Goal: Task Accomplishment & Management: Manage account settings

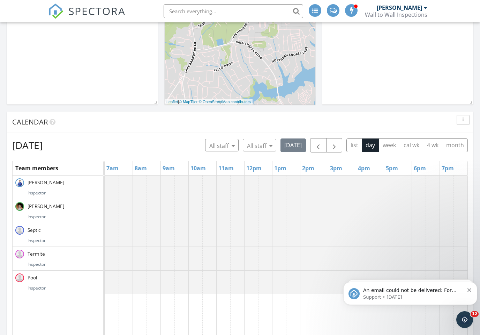
scroll to position [196, 0]
click at [338, 145] on span "button" at bounding box center [334, 145] width 8 height 8
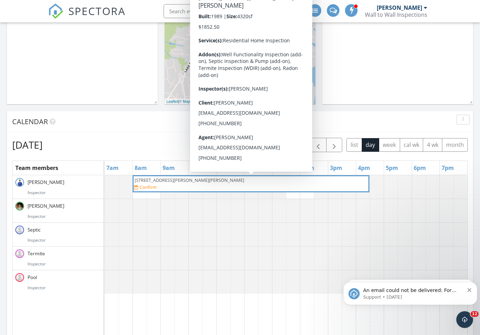
click at [246, 182] on span "5829 Thacker Dairy Rd, Whitsett 27377" at bounding box center [251, 180] width 234 height 7
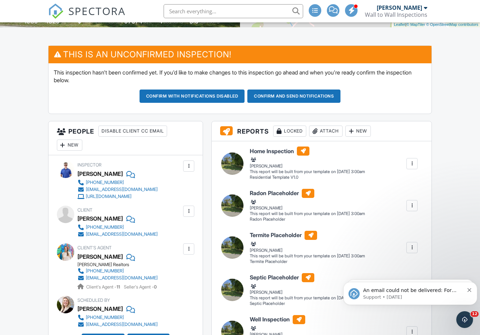
click at [71, 144] on div "New" at bounding box center [69, 144] width 25 height 11
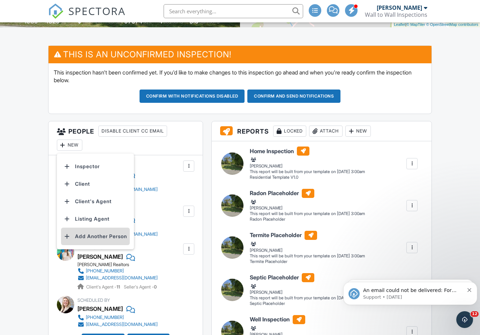
click at [106, 236] on li "Add Another Person" at bounding box center [95, 235] width 69 height 17
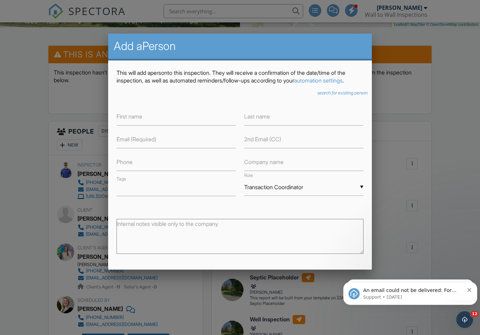
click at [346, 95] on icon "search for existing person" at bounding box center [343, 92] width 50 height 5
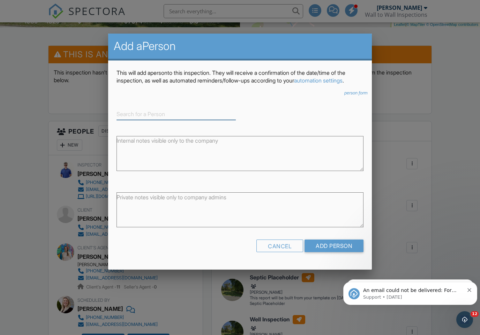
click at [150, 120] on input at bounding box center [176, 114] width 119 height 12
click at [181, 129] on div "[PERSON_NAME]" at bounding box center [176, 125] width 116 height 8
type input "[PERSON_NAME]"
type input "Transaction coordinator"
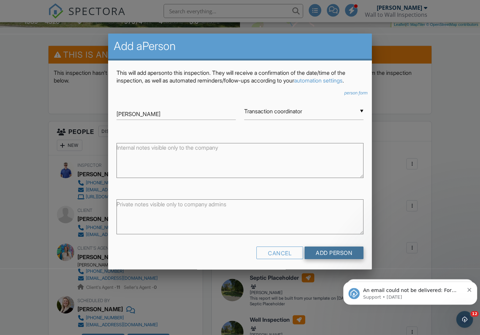
click at [343, 259] on input "Add Person" at bounding box center [334, 252] width 59 height 13
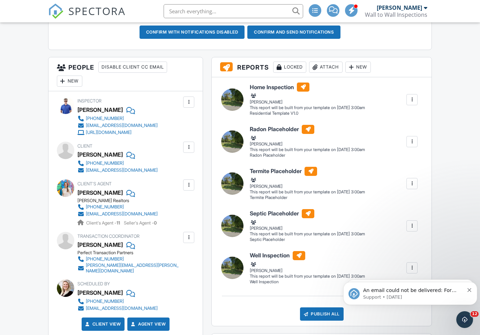
scroll to position [223, 0]
click at [72, 82] on div "New" at bounding box center [69, 81] width 25 height 11
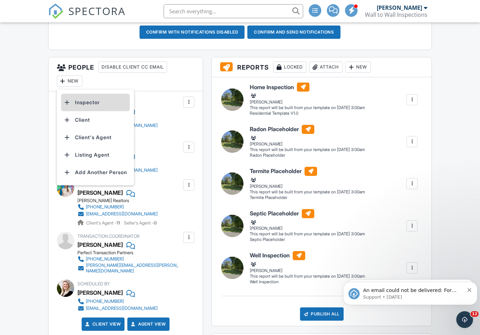
click at [109, 97] on li "Inspector" at bounding box center [95, 102] width 69 height 17
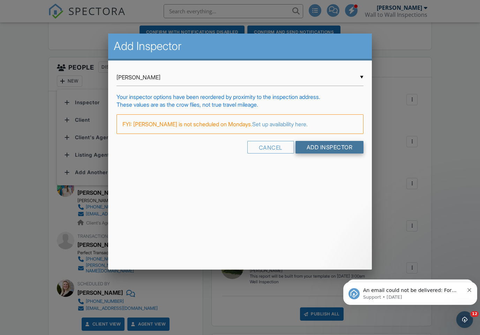
click at [345, 149] on input "Add Inspector" at bounding box center [330, 147] width 68 height 13
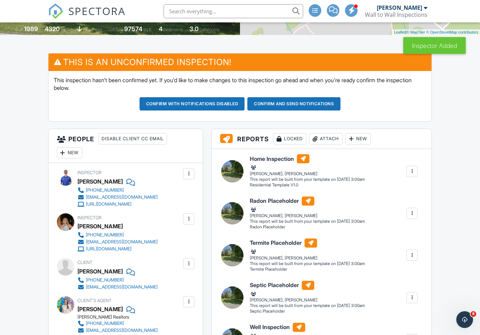
click at [190, 218] on div at bounding box center [188, 218] width 7 height 7
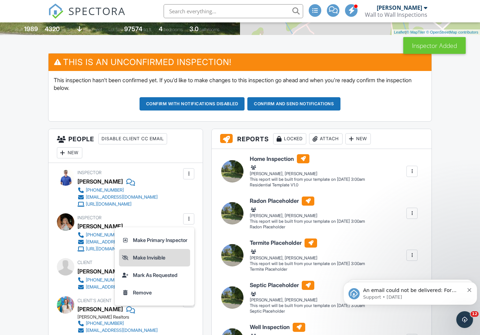
click at [156, 257] on li "Make Invisible" at bounding box center [154, 257] width 71 height 17
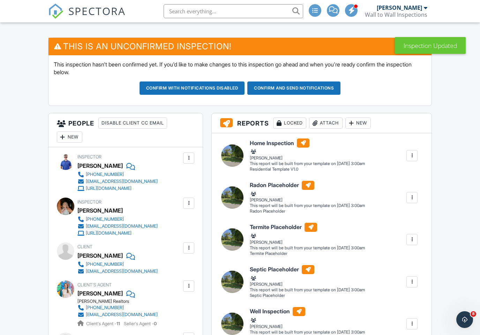
click at [68, 134] on div "New" at bounding box center [69, 136] width 25 height 11
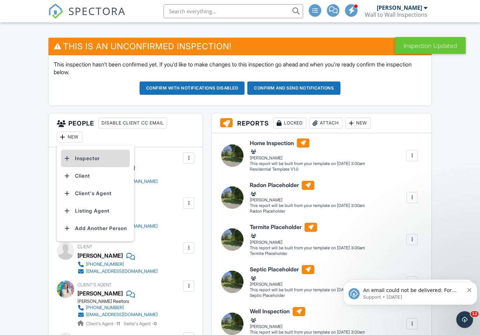
click at [103, 160] on li "Inspector" at bounding box center [95, 157] width 69 height 17
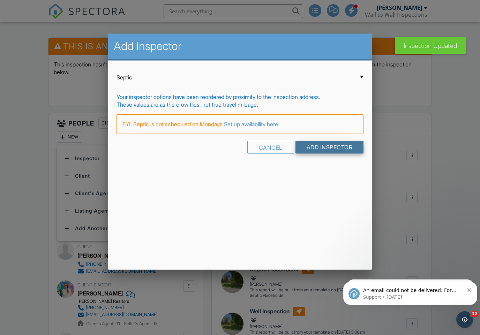
click at [344, 147] on input "Add Inspector" at bounding box center [330, 147] width 68 height 13
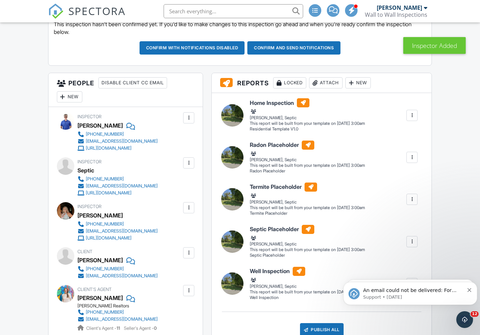
click at [191, 160] on div at bounding box center [188, 162] width 7 height 7
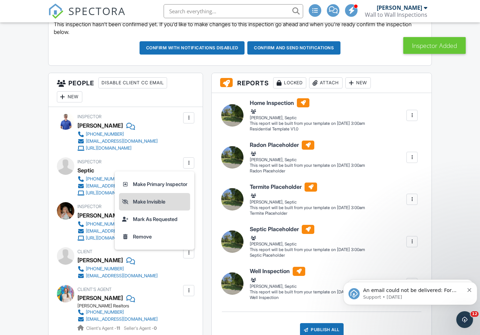
click at [163, 200] on li "Make Invisible" at bounding box center [154, 201] width 71 height 17
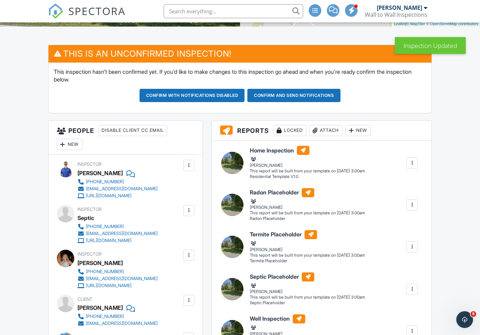
click at [72, 145] on div "New" at bounding box center [69, 144] width 25 height 11
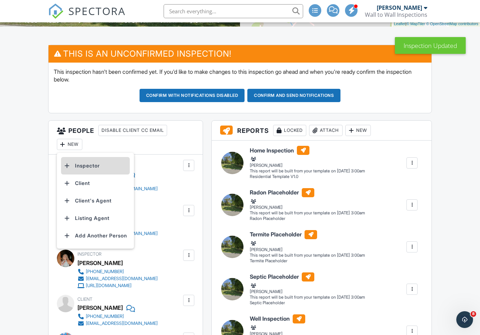
click at [109, 164] on li "Inspector" at bounding box center [95, 165] width 69 height 17
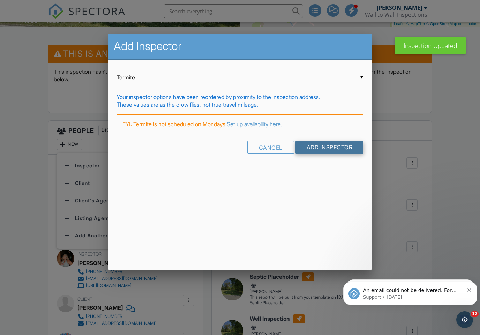
click at [346, 149] on input "Add Inspector" at bounding box center [330, 147] width 68 height 13
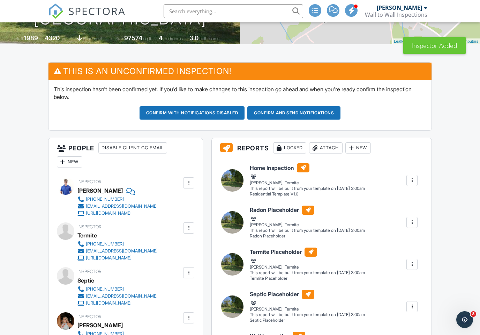
click at [188, 230] on div at bounding box center [188, 227] width 11 height 11
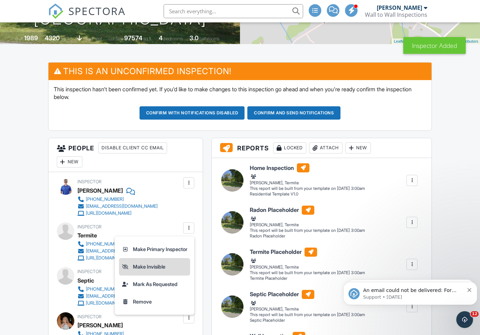
click at [165, 268] on li "Make Invisible" at bounding box center [154, 266] width 71 height 17
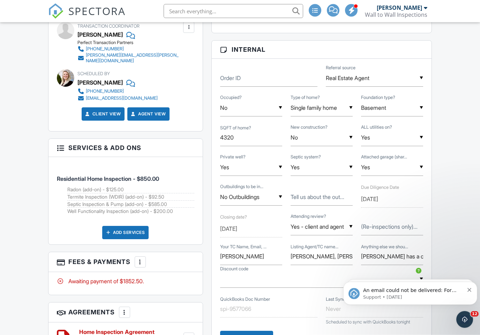
scroll to position [567, 0]
click at [140, 258] on div at bounding box center [140, 261] width 7 height 7
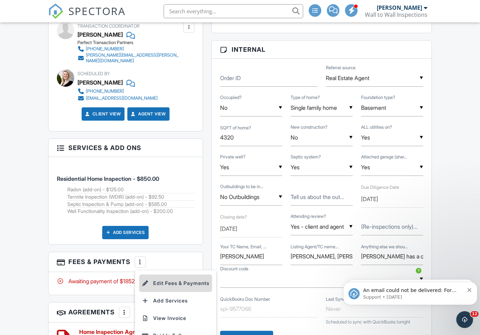
click at [194, 276] on li "Edit Fees & Payments" at bounding box center [175, 282] width 73 height 17
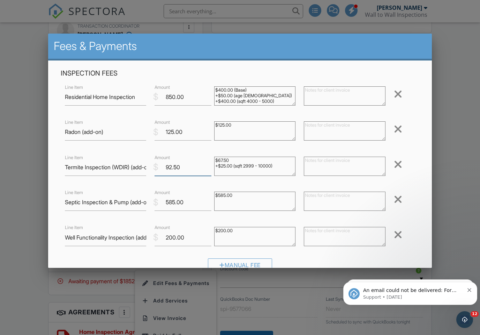
click at [189, 168] on input "92.50" at bounding box center [183, 167] width 57 height 17
type input "9"
type input "0.00"
click at [192, 202] on input "585.00" at bounding box center [183, 201] width 57 height 17
type input "5"
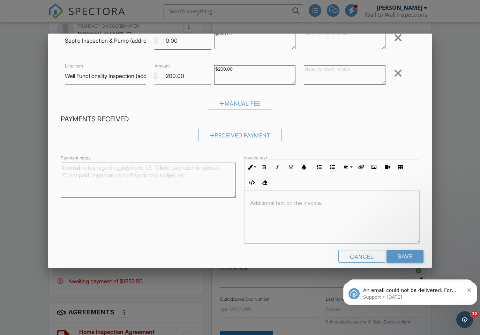
scroll to position [161, 0]
type input "0.00"
click at [411, 256] on input "Save" at bounding box center [405, 256] width 37 height 13
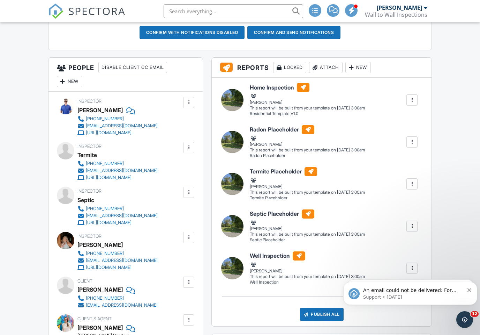
scroll to position [204, 0]
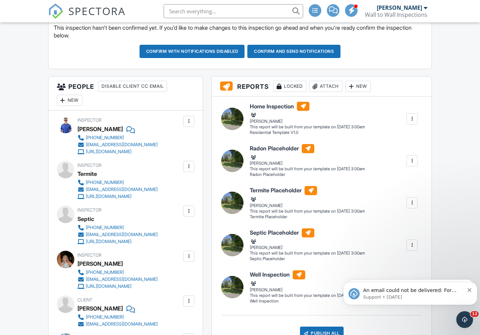
click at [73, 101] on div "New" at bounding box center [69, 100] width 25 height 11
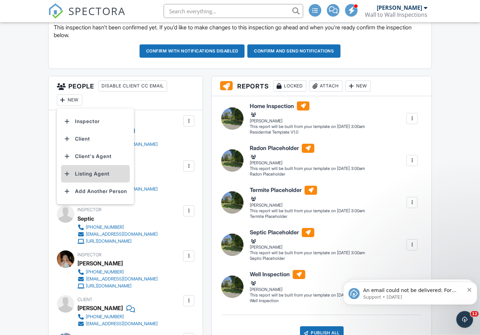
click at [109, 172] on li "Listing Agent" at bounding box center [95, 173] width 69 height 17
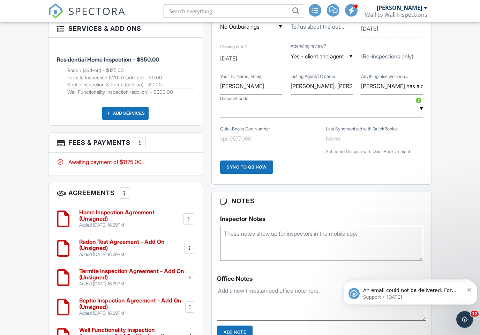
scroll to position [738, 0]
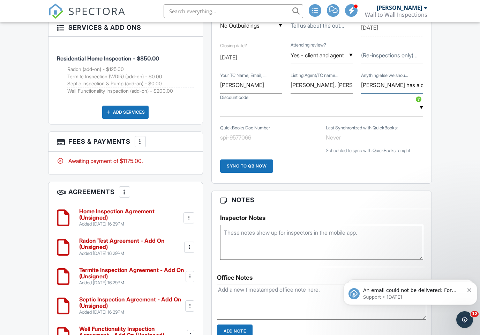
click at [413, 84] on input "[PERSON_NAME] has a credit on file from her last contract :) PLEASE CONFIRM she…" at bounding box center [392, 84] width 62 height 17
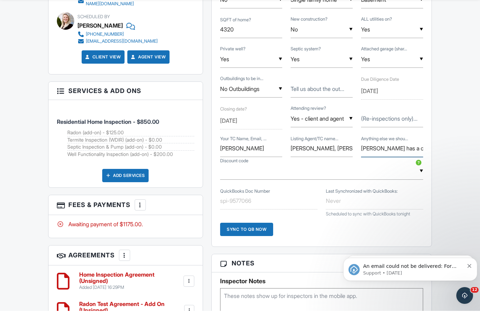
scroll to position [652, 0]
